Goal: Task Accomplishment & Management: Use online tool/utility

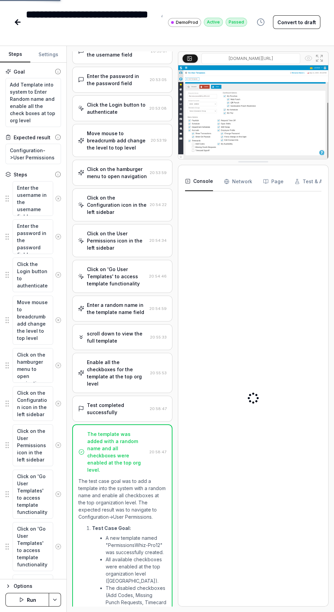
scroll to position [45, 0]
type textarea "*"
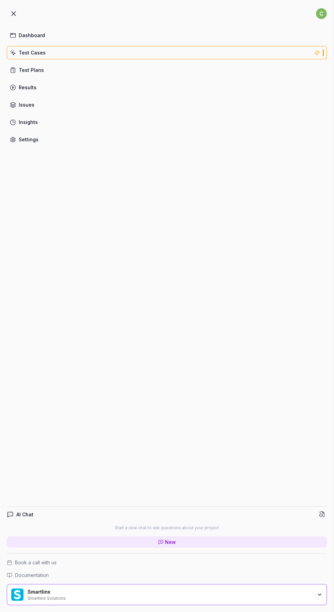
click at [23, 56] on link "Test Cases" at bounding box center [167, 52] width 320 height 13
click at [20, 14] on div "c" at bounding box center [167, 14] width 320 height 14
click at [18, 16] on button at bounding box center [14, 14] width 14 height 14
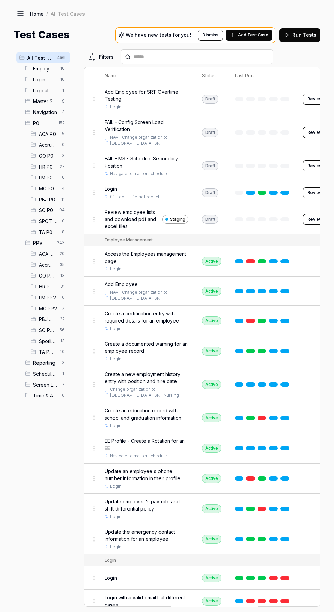
click at [45, 275] on span "GO PPV" at bounding box center [47, 275] width 17 height 7
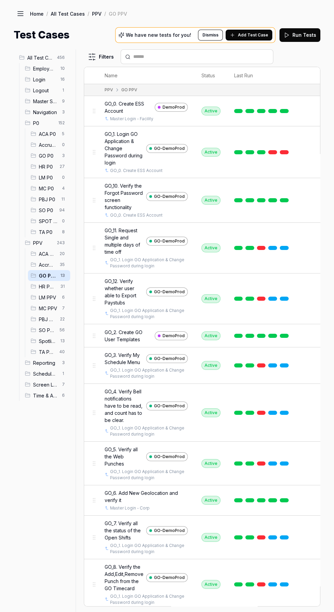
click at [285, 198] on link at bounding box center [284, 200] width 9 height 4
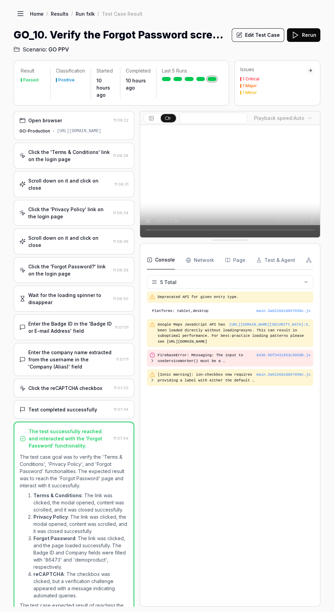
click at [82, 135] on div "Open browser 11:06:22 GO-Production [URL][DOMAIN_NAME]" at bounding box center [74, 125] width 121 height 29
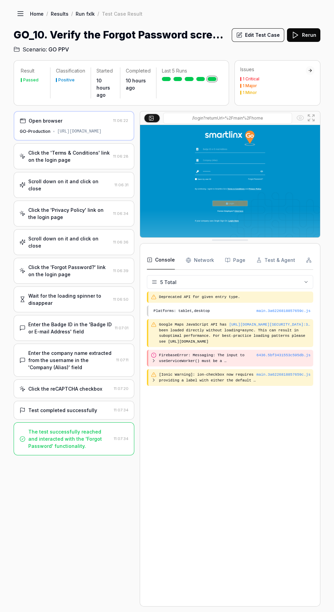
click at [92, 132] on div "[URL][DOMAIN_NAME]" at bounding box center [79, 131] width 44 height 6
click at [62, 120] on div "Open browser" at bounding box center [65, 120] width 91 height 7
copy div "[URL][DOMAIN_NAME]"
